Goal: Information Seeking & Learning: Check status

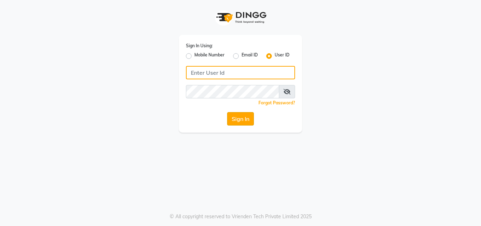
type input "lateliersalon"
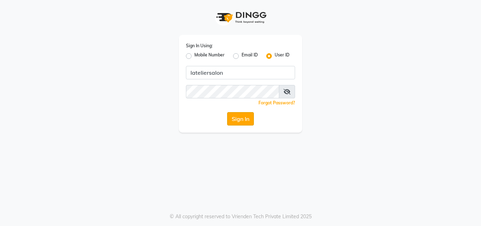
click at [246, 123] on button "Sign In" at bounding box center [240, 118] width 27 height 13
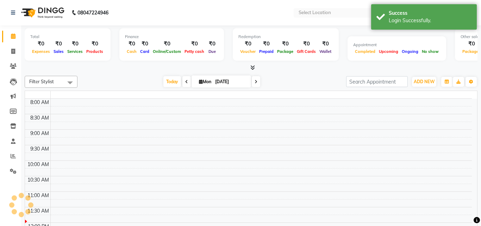
select select "en"
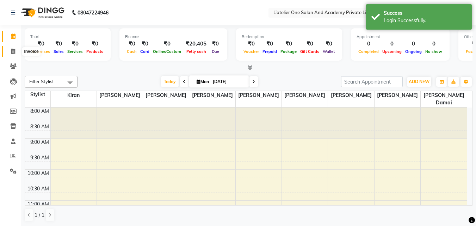
click at [12, 54] on span at bounding box center [13, 52] width 12 height 8
select select "6939"
select select "service"
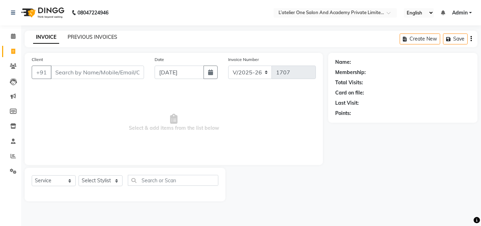
click at [81, 36] on link "PREVIOUS INVOICES" at bounding box center [93, 37] width 50 height 6
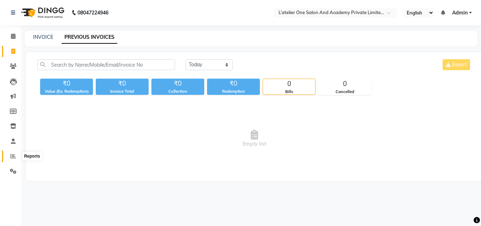
click at [18, 156] on span at bounding box center [13, 156] width 12 height 8
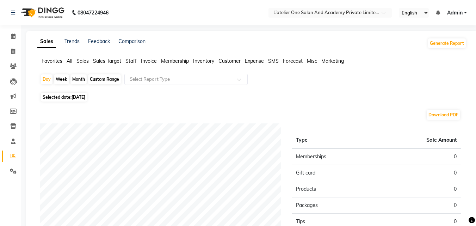
click at [78, 75] on div "Month" at bounding box center [78, 79] width 16 height 10
select select "9"
select select "2025"
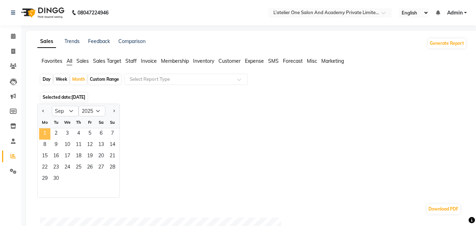
click at [47, 131] on span "1" at bounding box center [44, 133] width 11 height 11
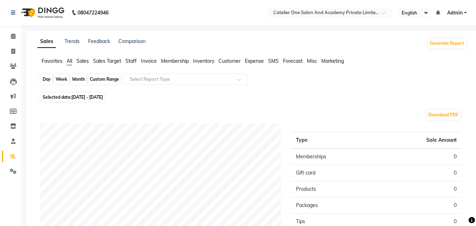
click at [76, 78] on div "Month" at bounding box center [78, 79] width 16 height 10
select select "9"
select select "2025"
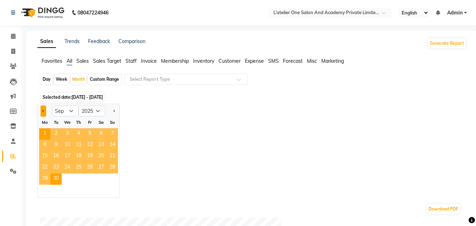
click at [45, 111] on button "Previous month" at bounding box center [44, 110] width 6 height 11
select select "8"
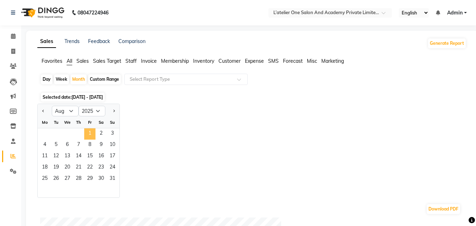
click at [91, 130] on span "1" at bounding box center [89, 133] width 11 height 11
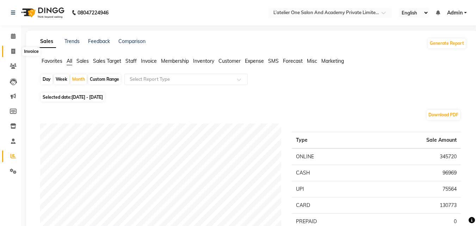
click at [10, 52] on span at bounding box center [13, 52] width 12 height 8
select select "service"
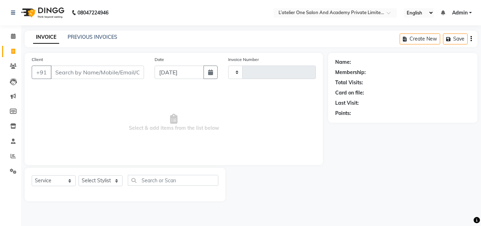
type input "1707"
select select "6939"
click at [92, 39] on link "PREVIOUS INVOICES" at bounding box center [93, 37] width 50 height 6
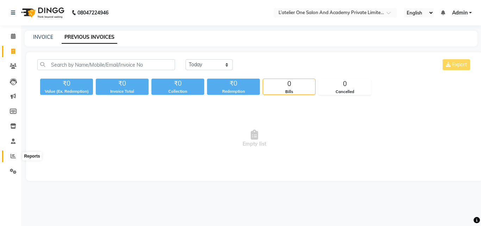
click at [11, 155] on icon at bounding box center [13, 155] width 5 height 5
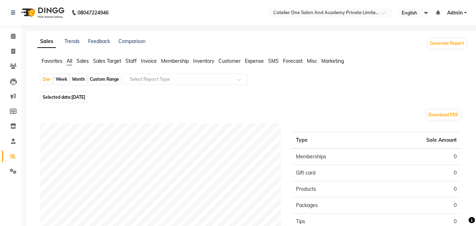
click at [80, 81] on div "Month" at bounding box center [78, 79] width 16 height 10
select select "9"
select select "2025"
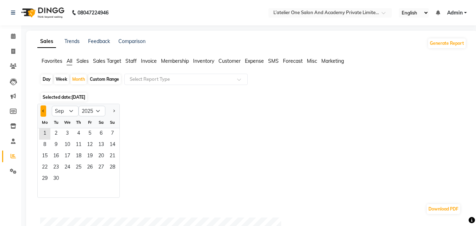
click at [45, 109] on button "Previous month" at bounding box center [44, 110] width 6 height 11
select select "8"
click at [88, 129] on span "1" at bounding box center [89, 133] width 11 height 11
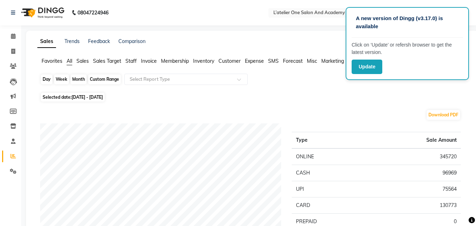
click at [76, 79] on div "Month" at bounding box center [78, 79] width 16 height 10
select select "8"
select select "2025"
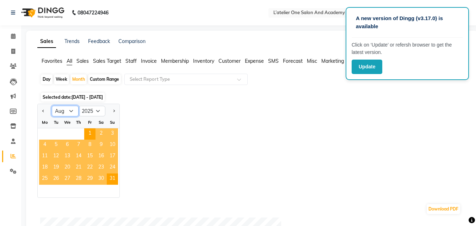
click at [70, 112] on select "Jan Feb Mar Apr May Jun [DATE] Aug Sep Oct Nov Dec" at bounding box center [65, 111] width 27 height 11
select select "5"
click at [52, 106] on select "Jan Feb Mar Apr May Jun [DATE] Aug Sep Oct Nov Dec" at bounding box center [65, 111] width 27 height 11
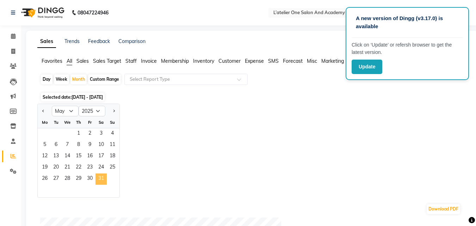
click at [99, 177] on span "31" at bounding box center [100, 178] width 11 height 11
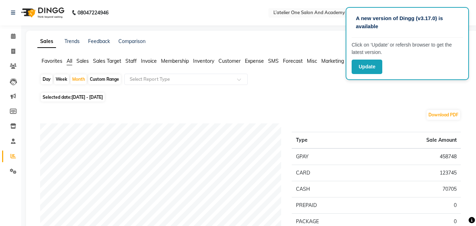
click at [48, 83] on div "Day" at bounding box center [47, 79] width 12 height 10
select select "5"
select select "2025"
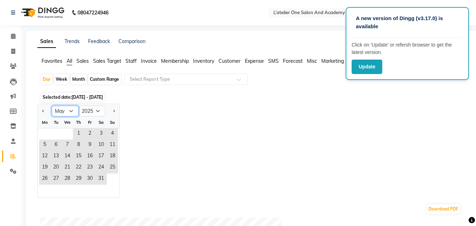
click at [69, 108] on select "Jan Feb Mar Apr May Jun [DATE] Aug Sep Oct Nov Dec" at bounding box center [65, 111] width 27 height 11
select select "8"
click at [52, 106] on select "Jan Feb Mar Apr May Jun [DATE] Aug Sep Oct Nov Dec" at bounding box center [65, 111] width 27 height 11
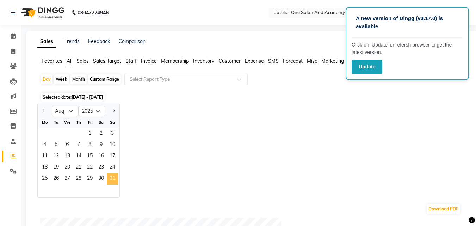
click at [112, 179] on span "31" at bounding box center [112, 178] width 11 height 11
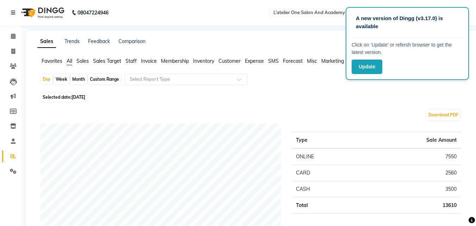
click at [76, 81] on div "Month" at bounding box center [78, 79] width 16 height 10
select select "8"
select select "2025"
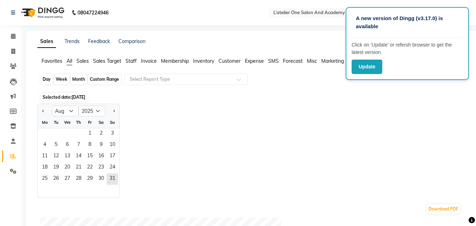
click at [76, 81] on div "Month" at bounding box center [78, 79] width 16 height 10
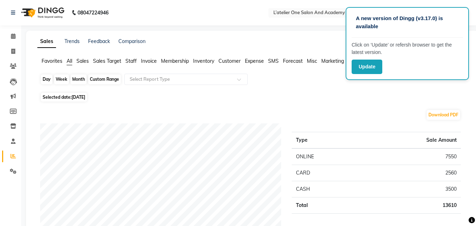
click at [77, 76] on div "Month" at bounding box center [78, 79] width 16 height 10
select select "8"
select select "2025"
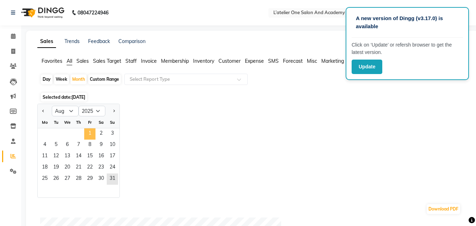
click at [85, 129] on span "1" at bounding box center [89, 133] width 11 height 11
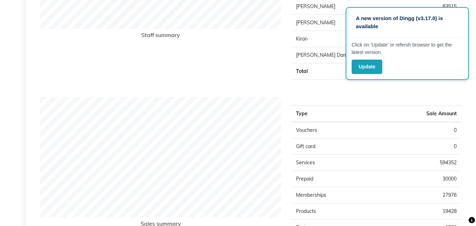
scroll to position [392, 0]
